Goal: Information Seeking & Learning: Check status

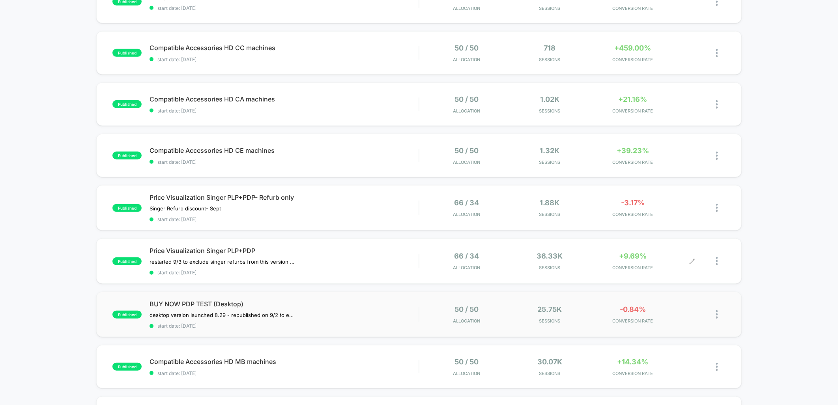
scroll to position [350, 0]
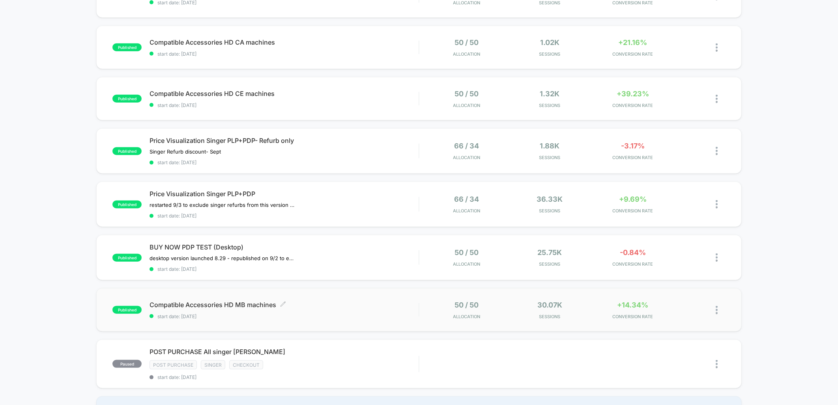
click at [338, 313] on span "start date: [DATE]" at bounding box center [283, 316] width 269 height 6
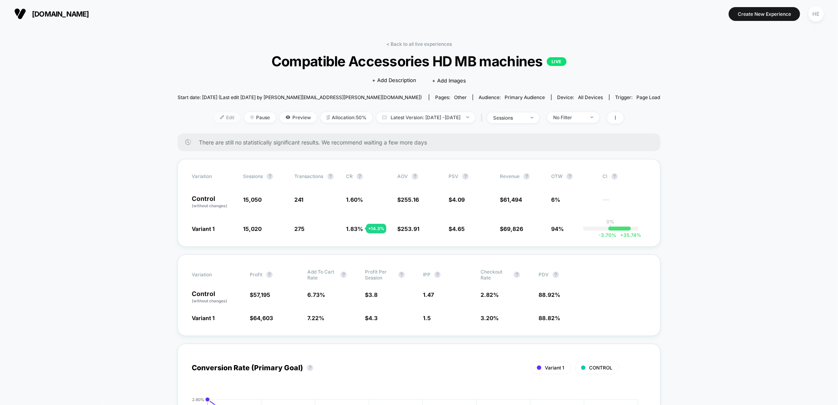
click at [220, 119] on img at bounding box center [222, 117] width 4 height 4
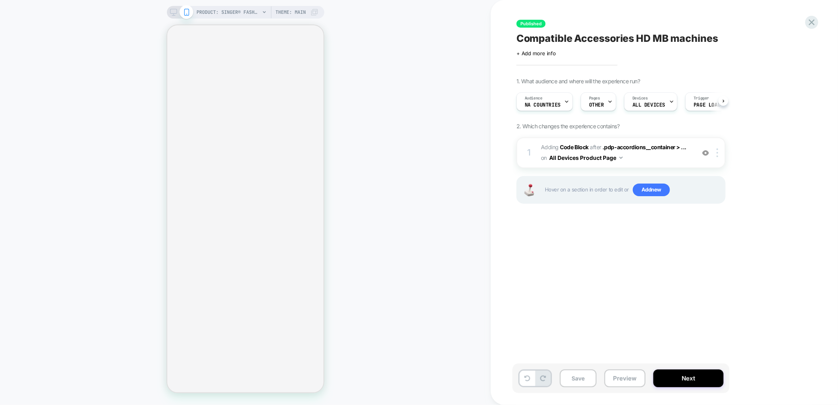
click at [175, 12] on icon at bounding box center [173, 12] width 7 height 7
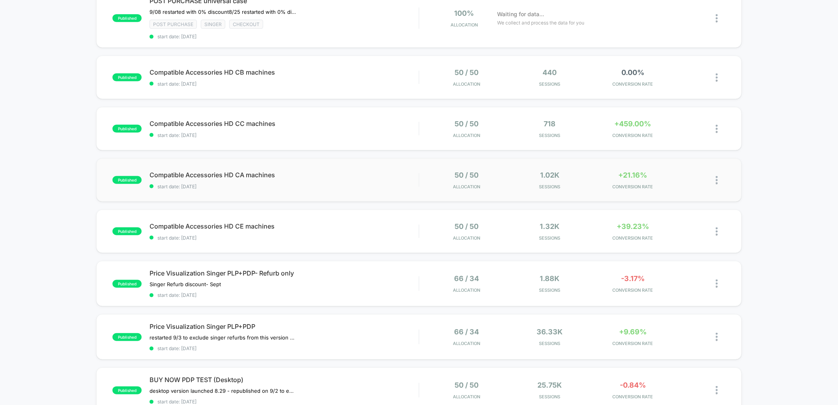
scroll to position [219, 0]
click at [364, 123] on span "Compatible Accessories HD CC machines Click to edit experience details" at bounding box center [283, 122] width 269 height 8
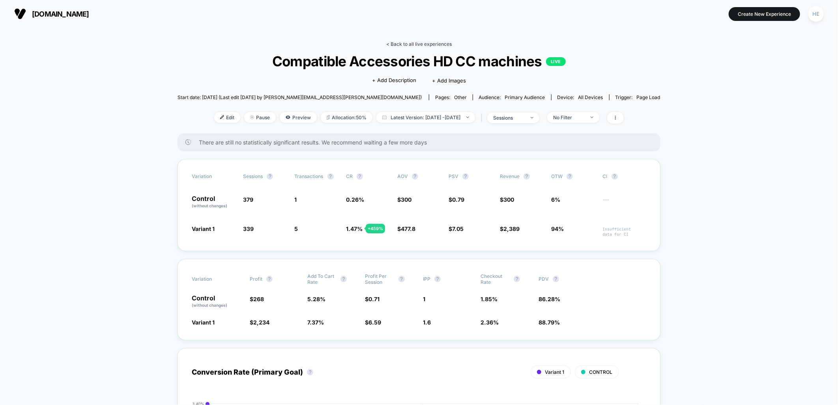
click at [409, 44] on link "< Back to all live experiences" at bounding box center [418, 44] width 65 height 6
